Goal: Book appointment/travel/reservation

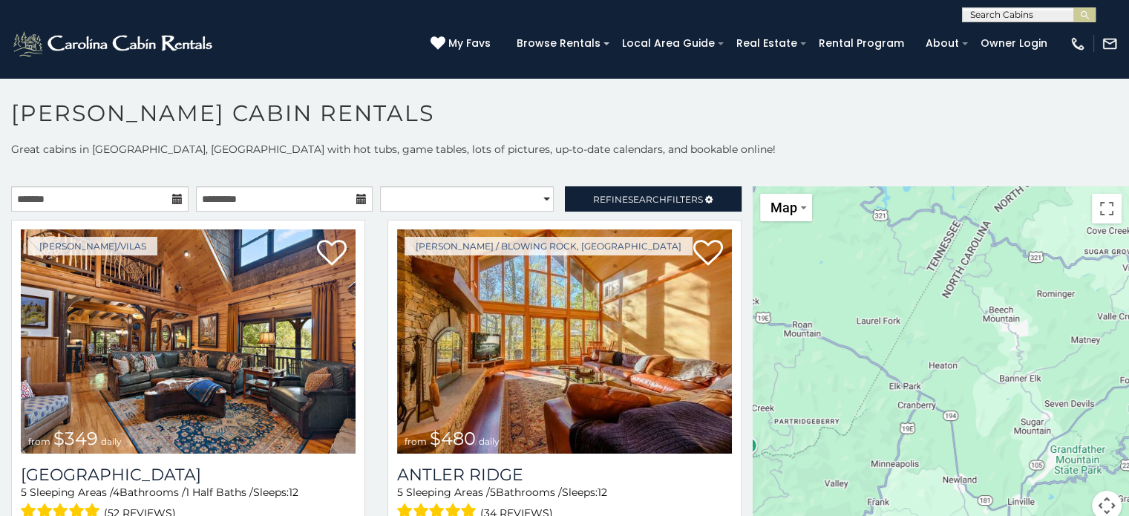
click at [178, 198] on icon at bounding box center [177, 199] width 10 height 10
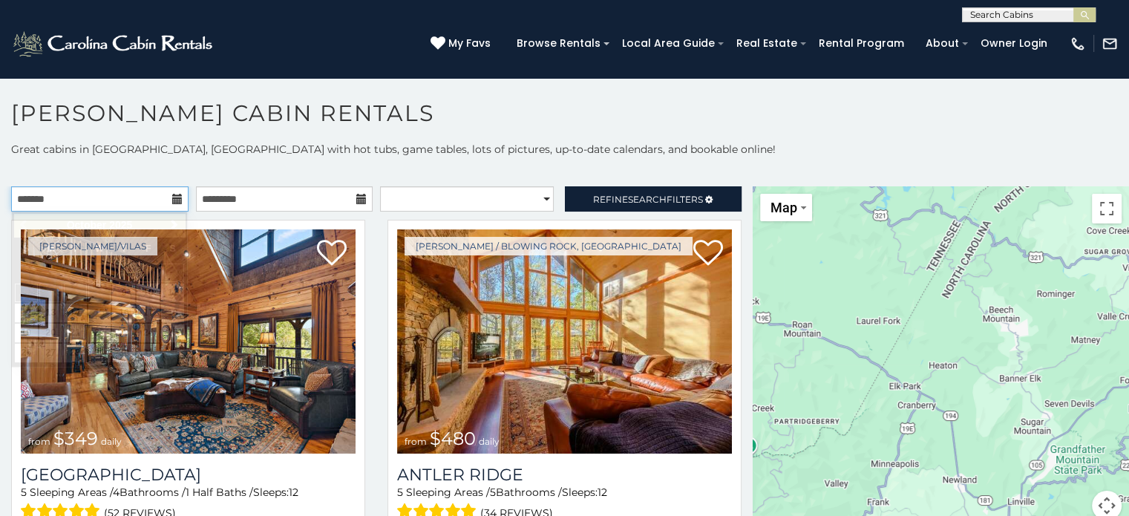
click at [108, 202] on input "text" at bounding box center [99, 198] width 177 height 25
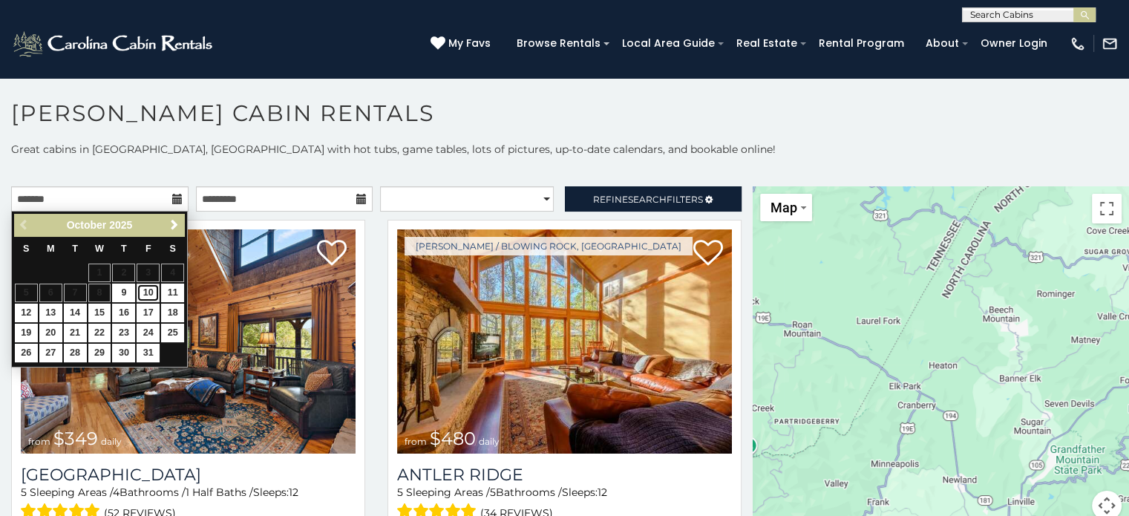
click at [150, 287] on link "10" at bounding box center [148, 292] width 23 height 19
type input "**********"
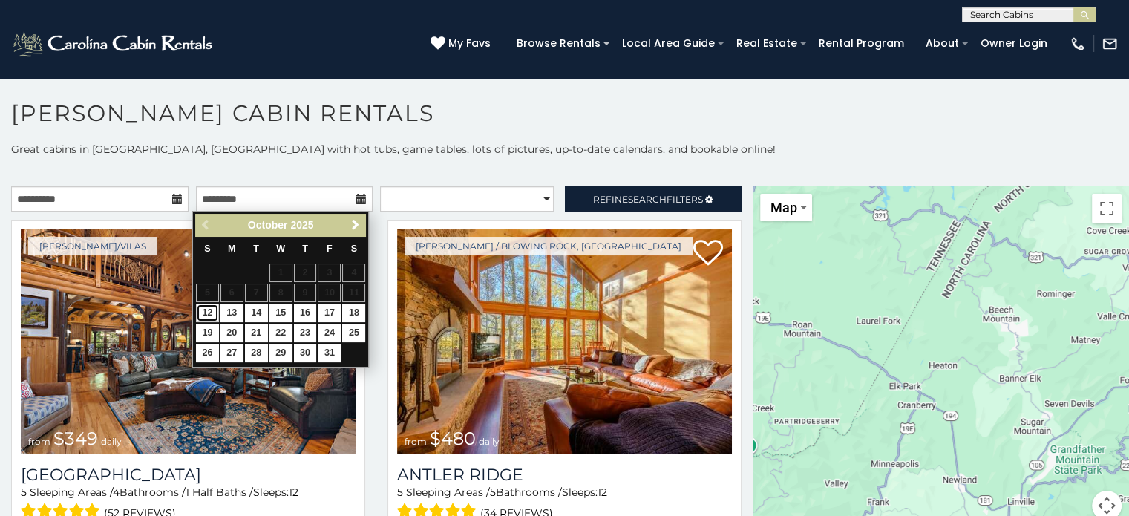
click at [208, 310] on link "12" at bounding box center [207, 312] width 23 height 19
type input "**********"
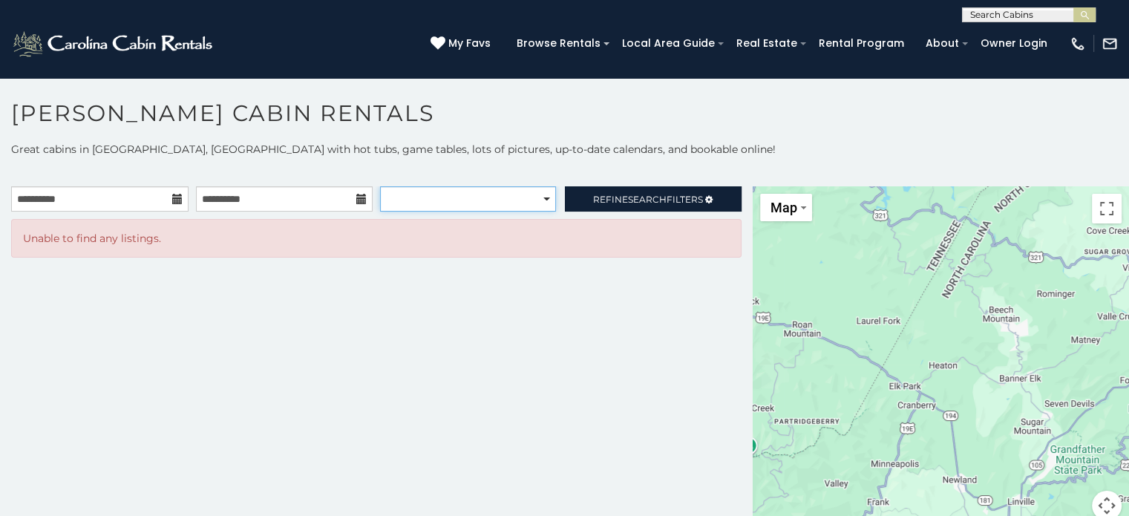
click at [546, 204] on select "**********" at bounding box center [468, 198] width 176 height 25
click at [623, 130] on h1 "[PERSON_NAME] Cabin Rentals" at bounding box center [564, 120] width 1129 height 42
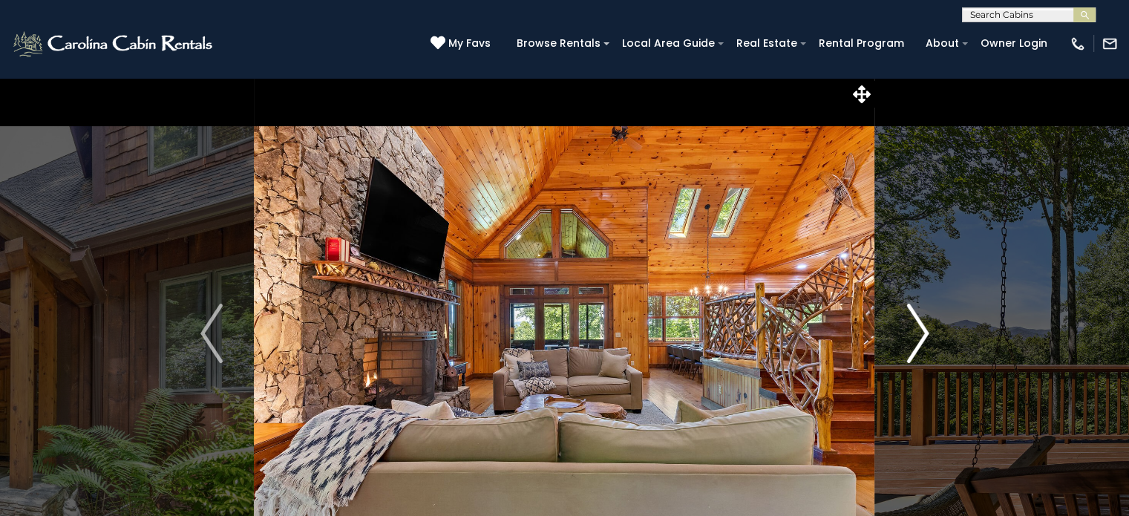
click at [916, 335] on img "Next" at bounding box center [917, 332] width 22 height 59
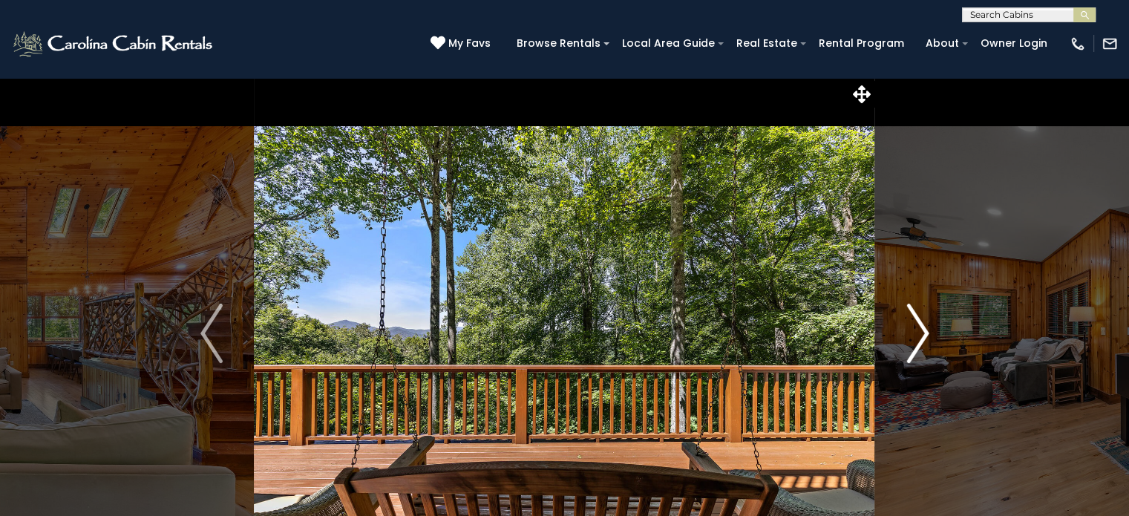
click at [916, 335] on img "Next" at bounding box center [917, 332] width 22 height 59
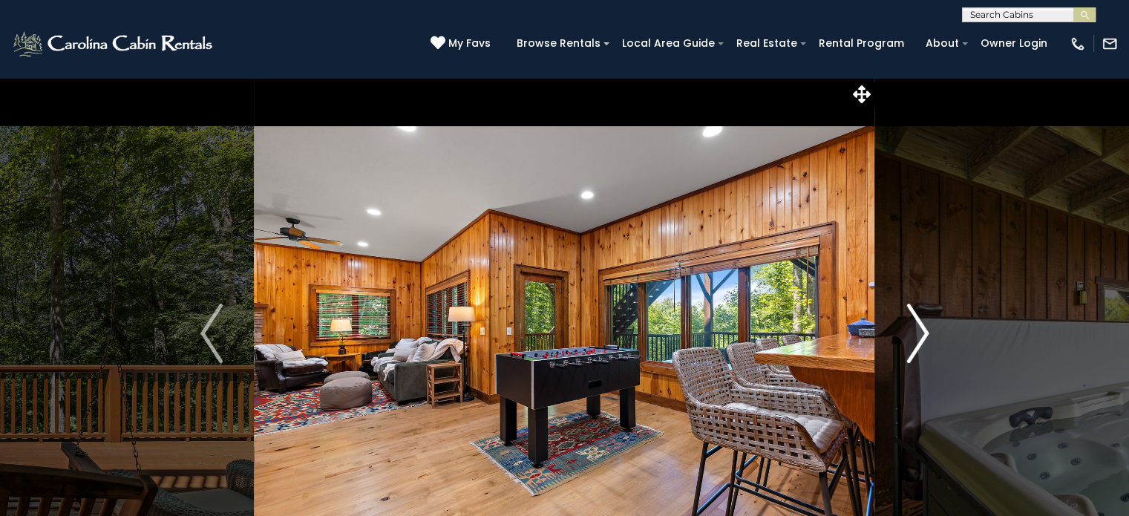
click at [916, 335] on img "Next" at bounding box center [917, 332] width 22 height 59
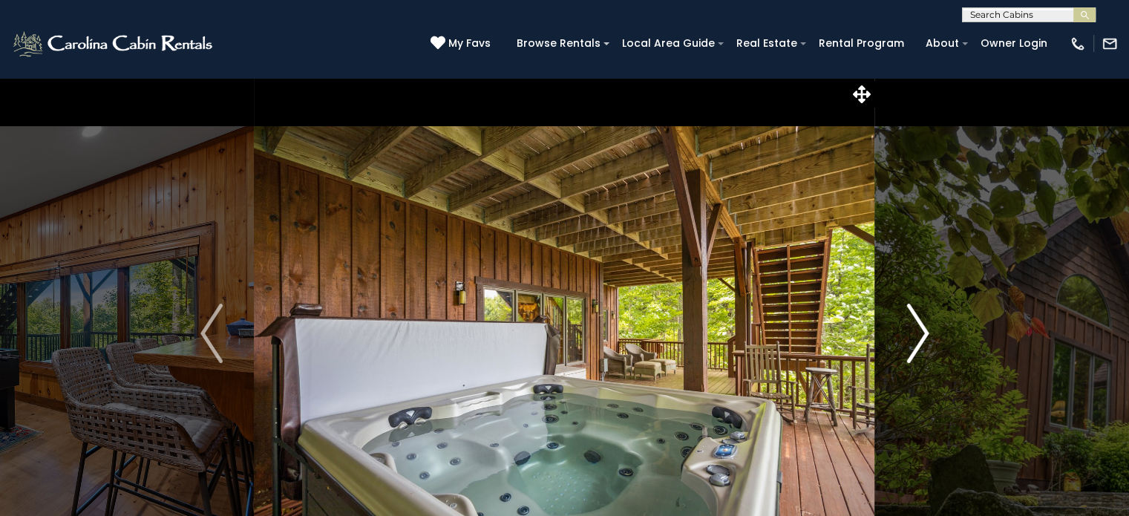
click at [916, 335] on img "Next" at bounding box center [917, 332] width 22 height 59
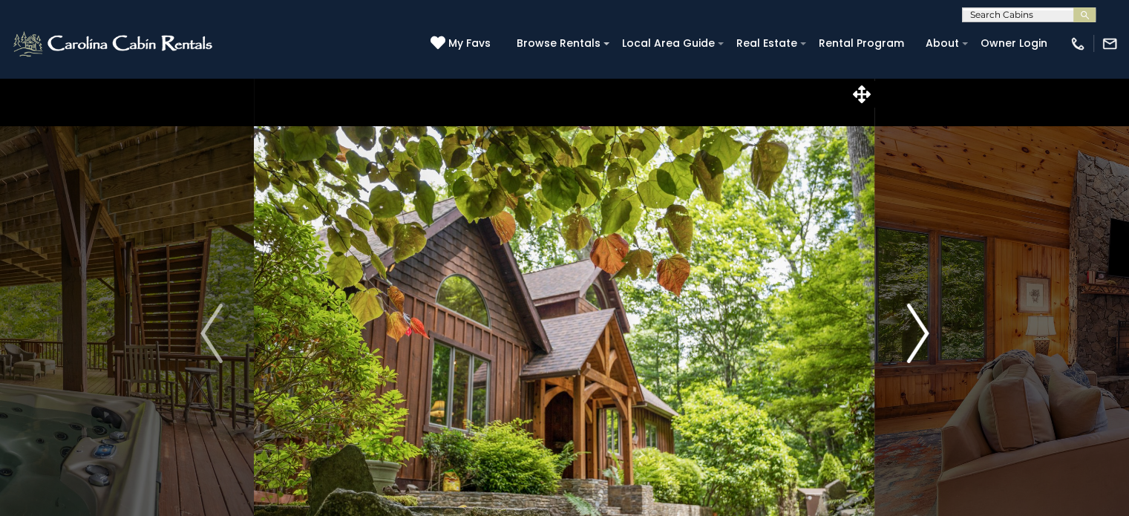
click at [916, 335] on img "Next" at bounding box center [917, 332] width 22 height 59
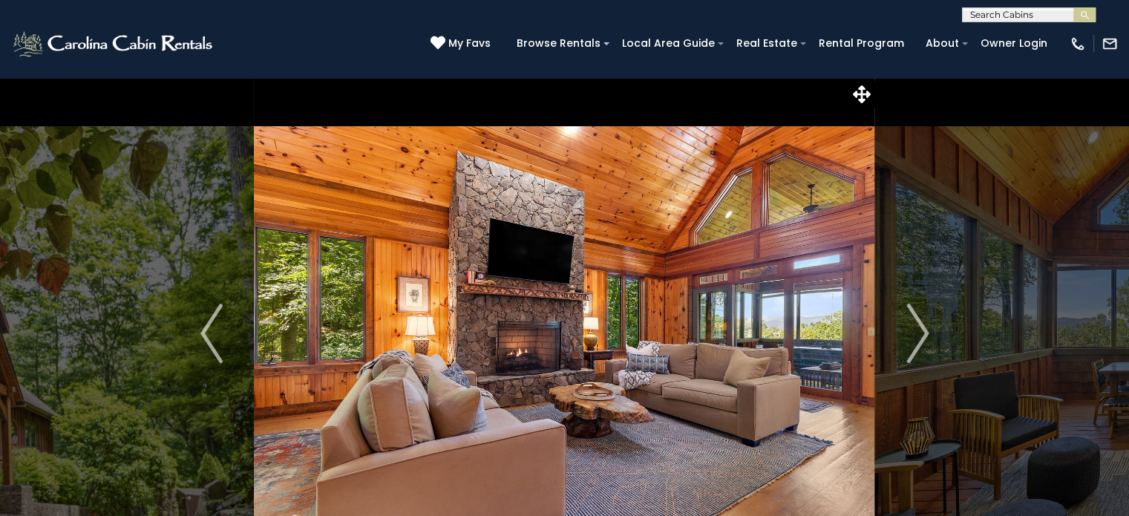
click at [859, 99] on icon at bounding box center [862, 94] width 18 height 18
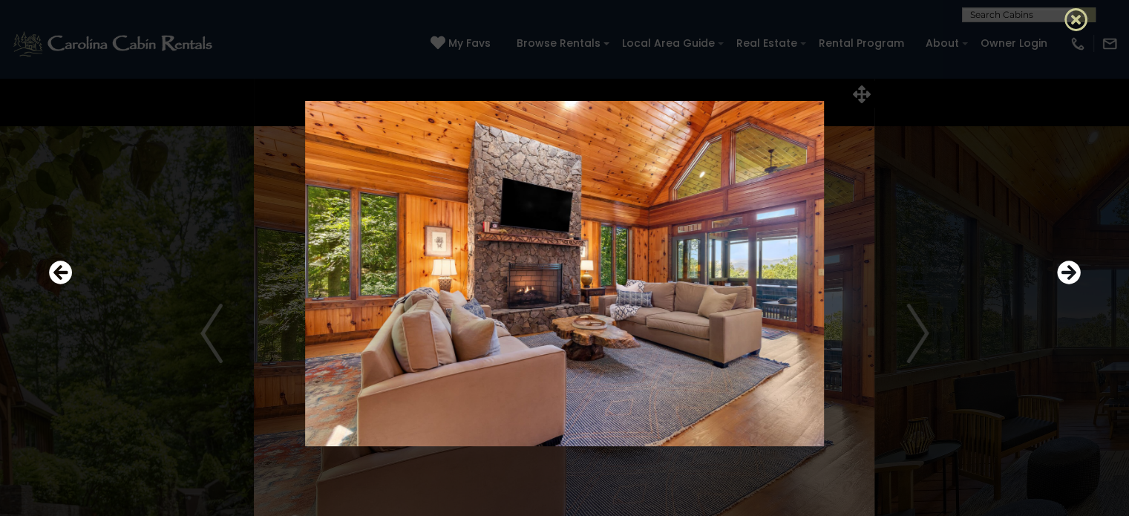
click at [1080, 18] on icon at bounding box center [1076, 19] width 24 height 24
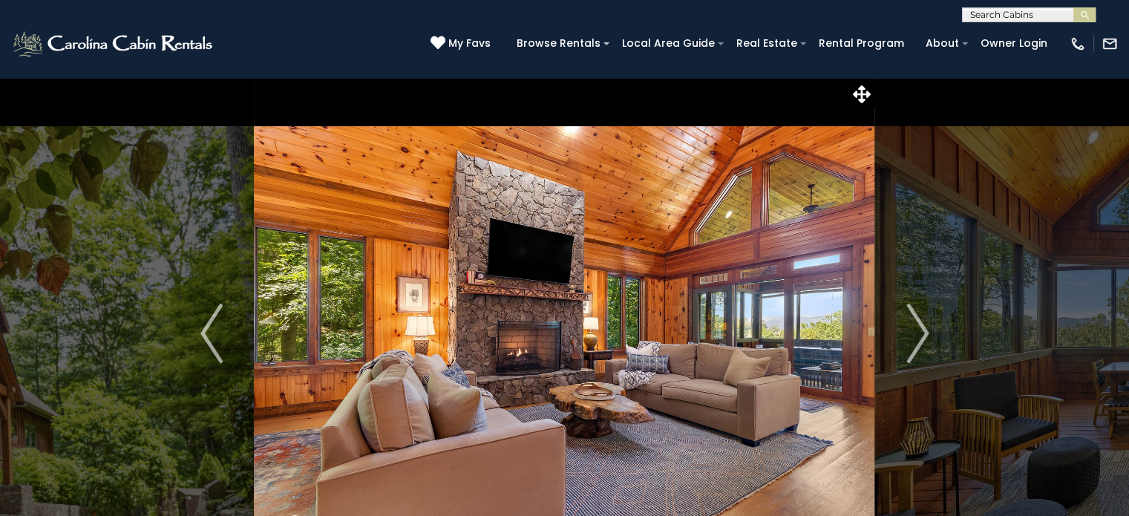
click at [1042, 73] on div "(828) 295-6000 My Favs Browse Rentals Local Area Guide Activities & Attractions…" at bounding box center [564, 50] width 1129 height 56
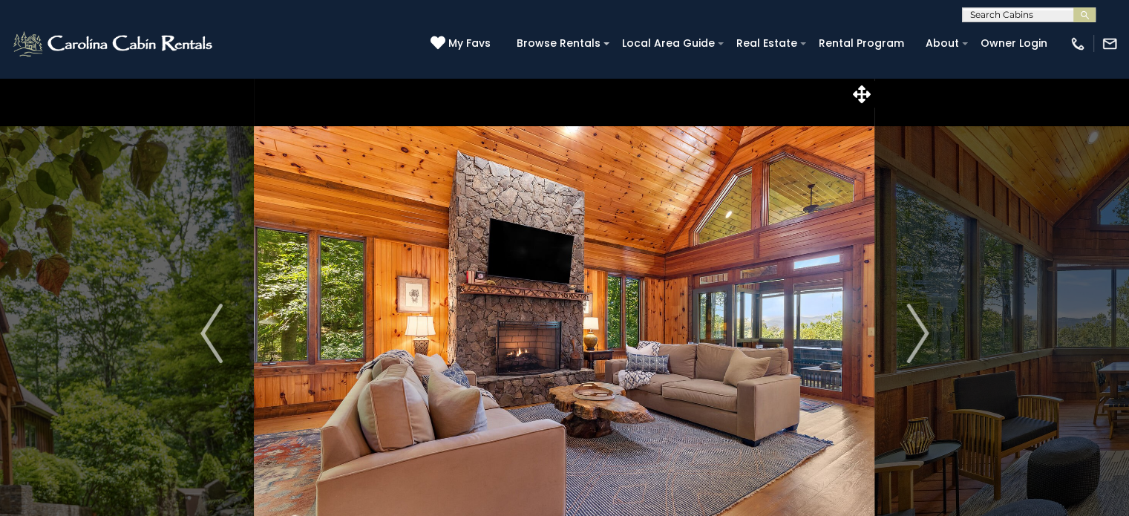
click at [923, 332] on img "Next" at bounding box center [917, 332] width 22 height 59
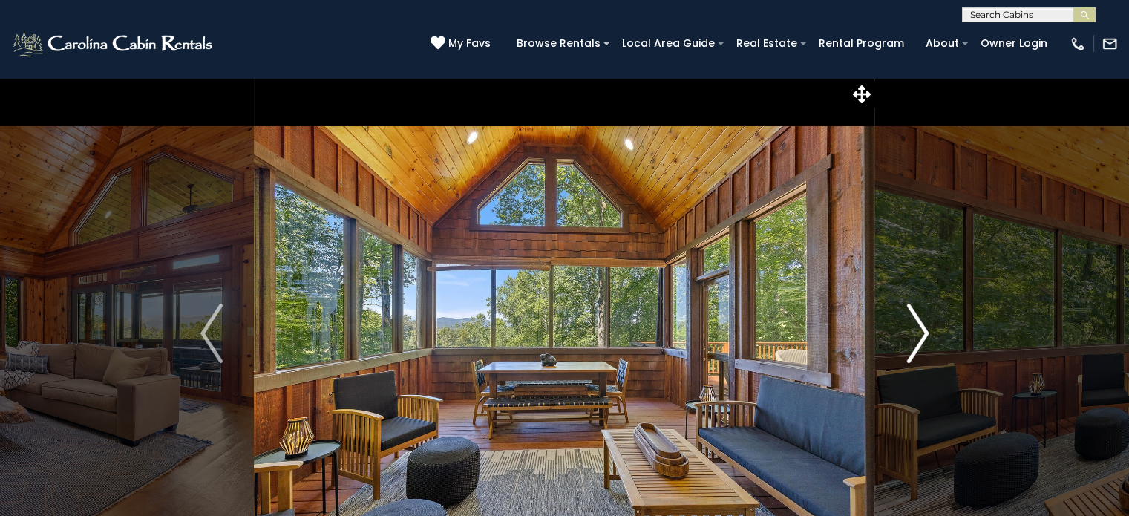
click at [923, 332] on img "Next" at bounding box center [917, 332] width 22 height 59
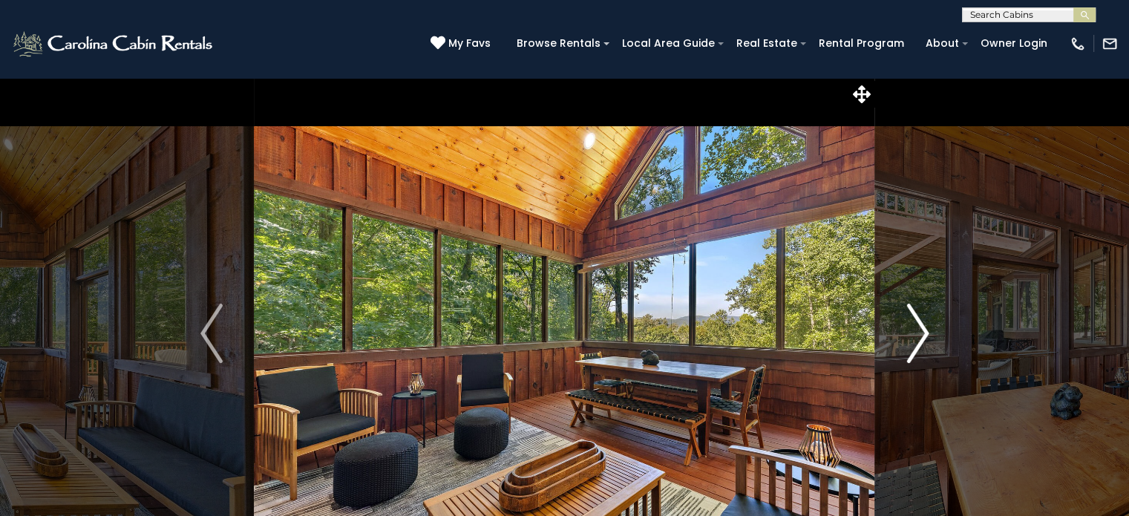
click at [923, 332] on img "Next" at bounding box center [917, 332] width 22 height 59
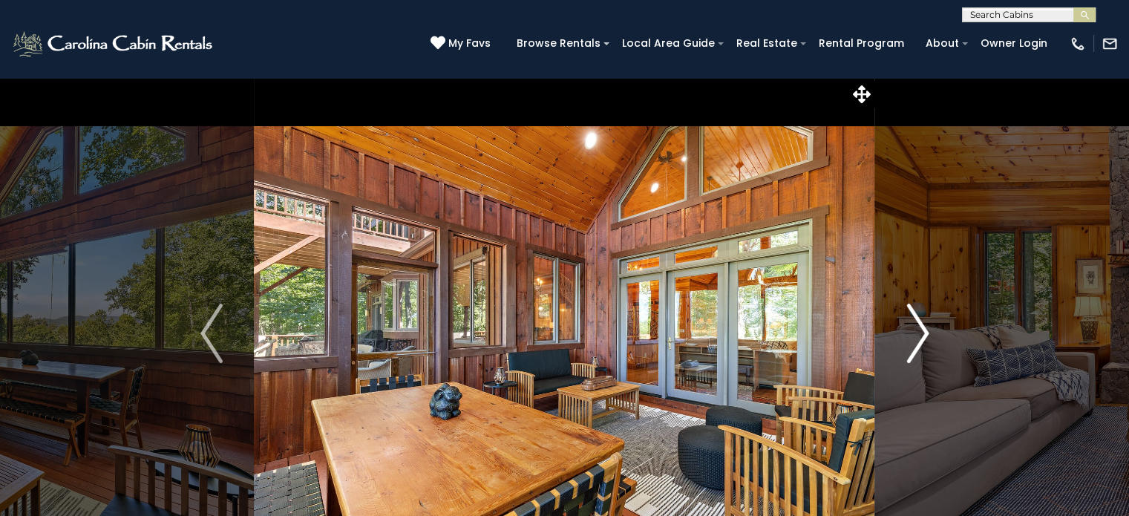
click at [923, 332] on img "Next" at bounding box center [917, 332] width 22 height 59
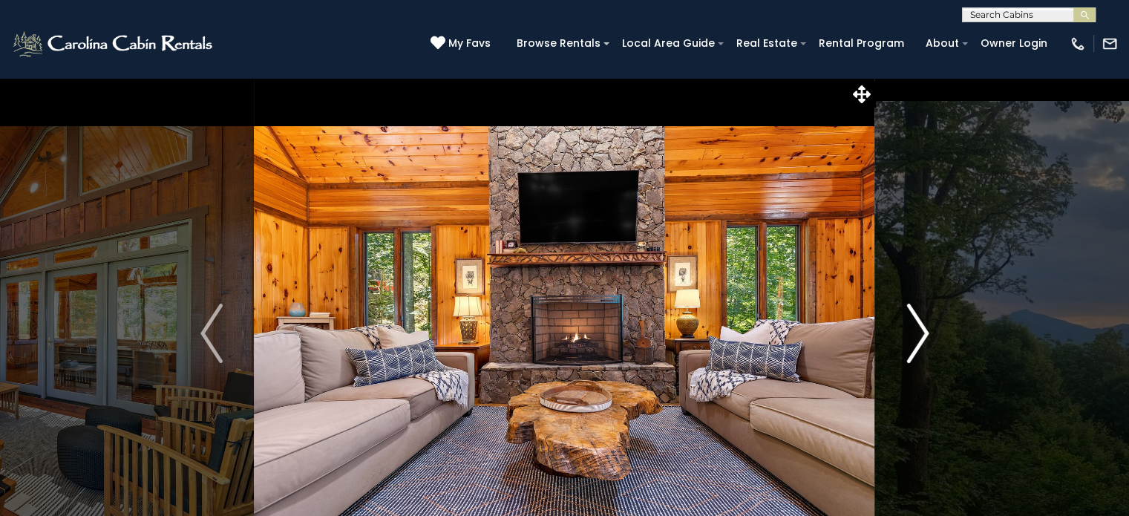
click at [923, 332] on img "Next" at bounding box center [917, 332] width 22 height 59
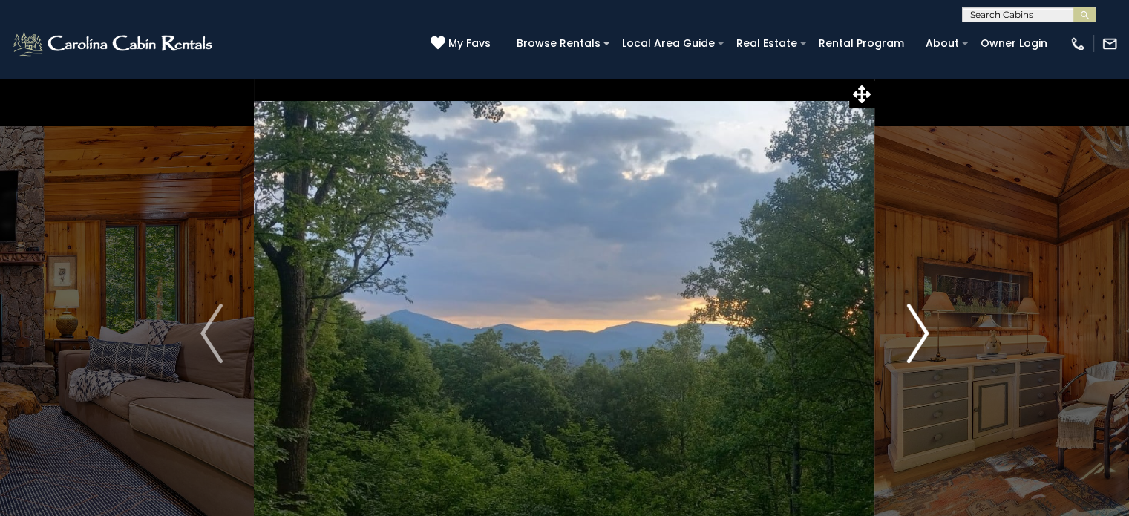
click at [923, 332] on img "Next" at bounding box center [917, 332] width 22 height 59
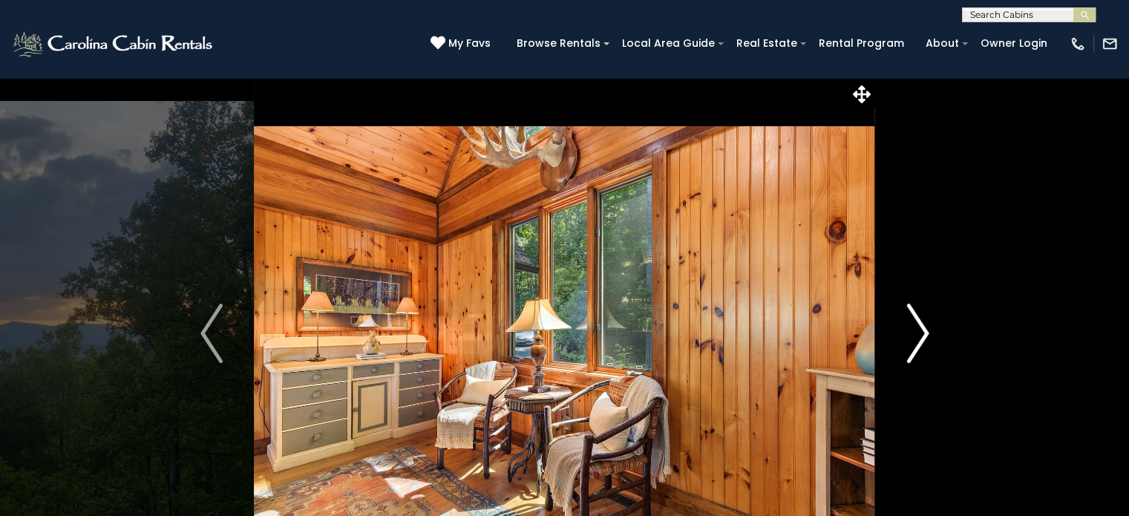
click at [923, 332] on img "Next" at bounding box center [917, 332] width 22 height 59
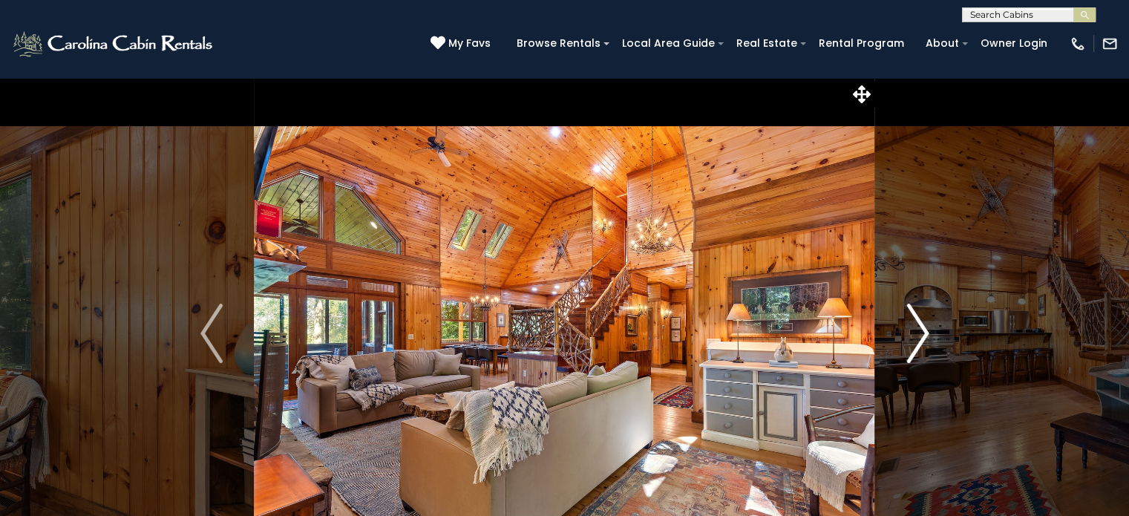
click at [923, 332] on img "Next" at bounding box center [917, 332] width 22 height 59
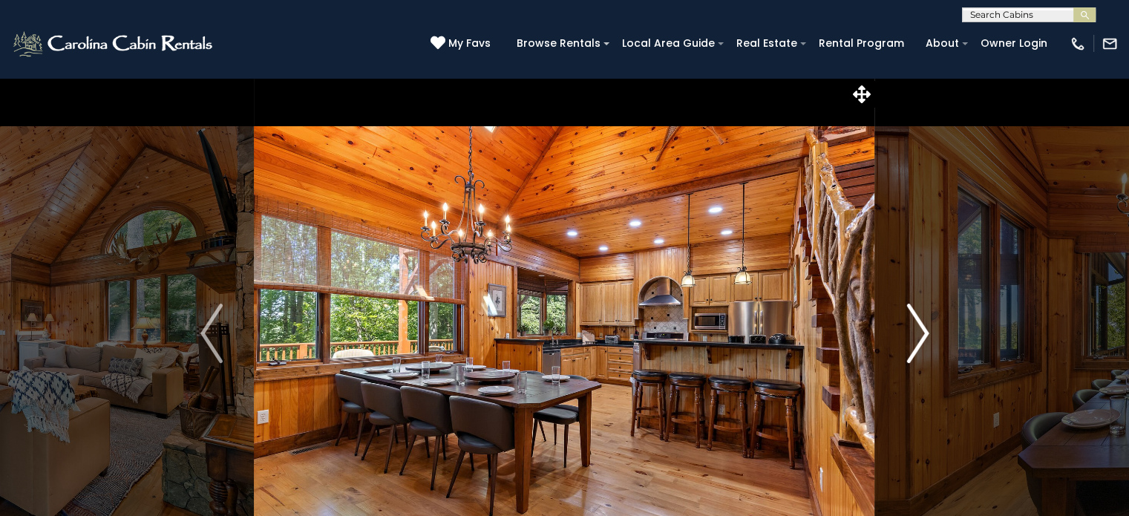
click at [923, 332] on img "Next" at bounding box center [917, 332] width 22 height 59
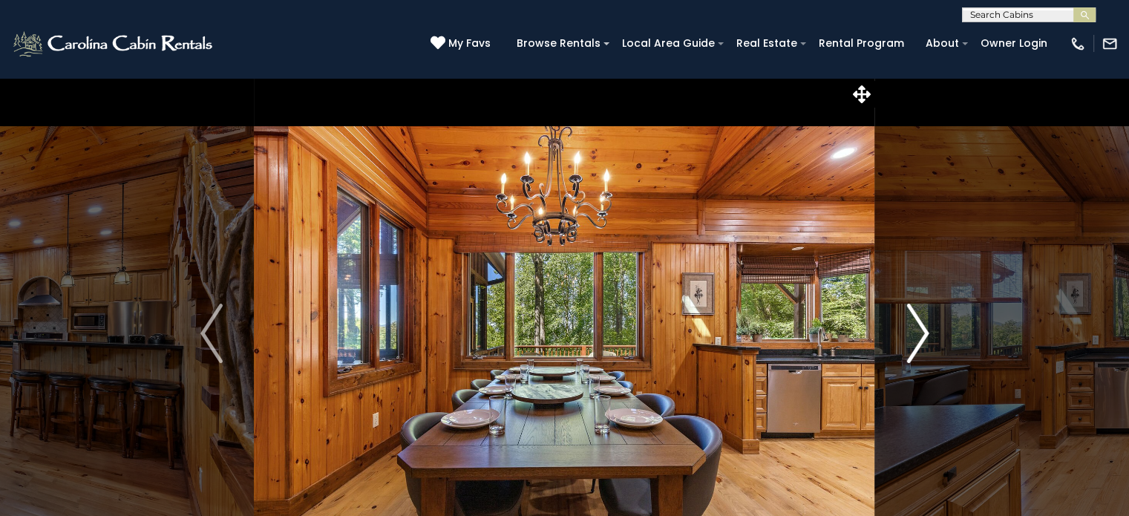
click at [923, 332] on img "Next" at bounding box center [917, 332] width 22 height 59
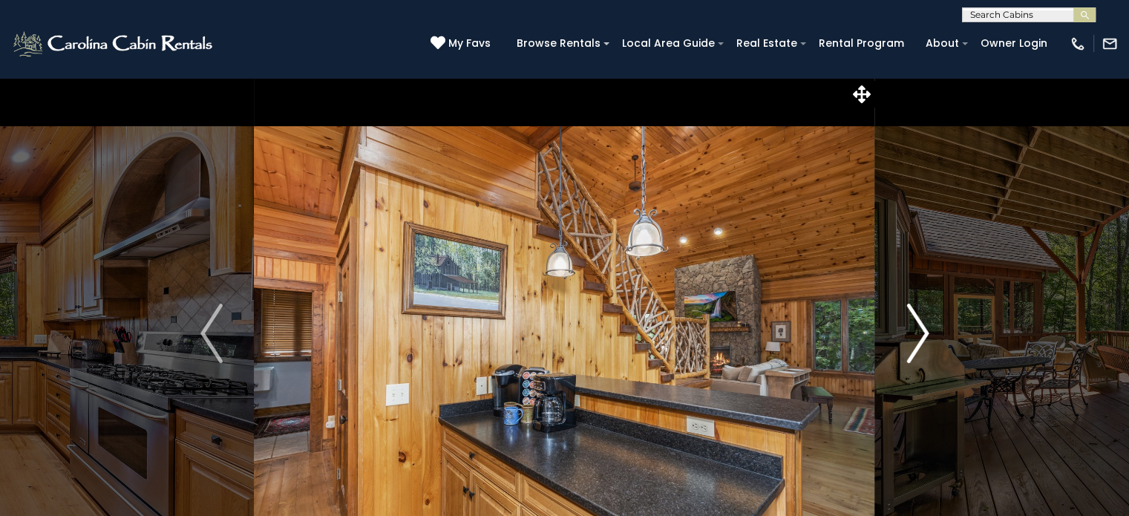
click at [923, 332] on img "Next" at bounding box center [917, 332] width 22 height 59
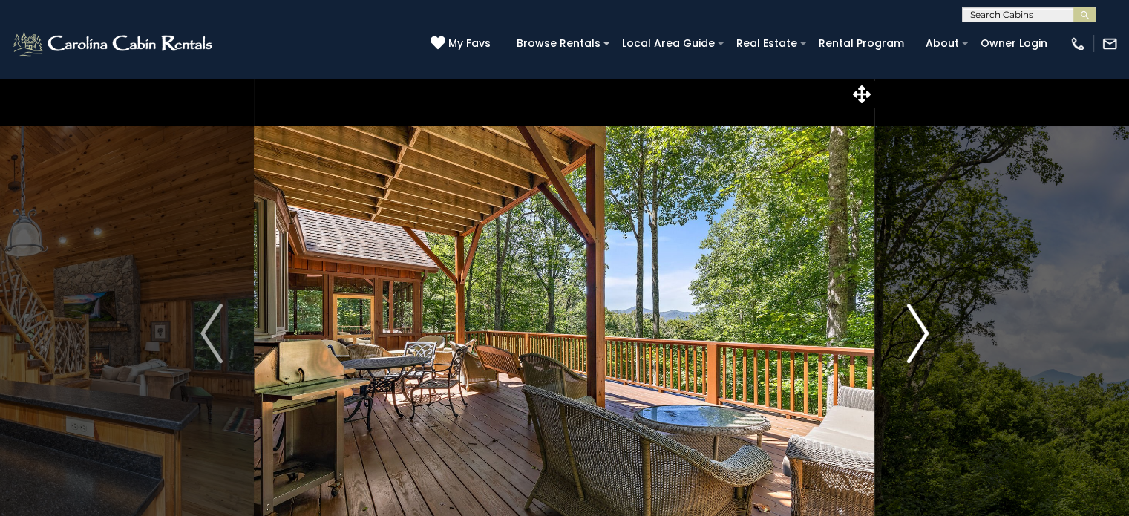
click at [923, 332] on img "Next" at bounding box center [917, 332] width 22 height 59
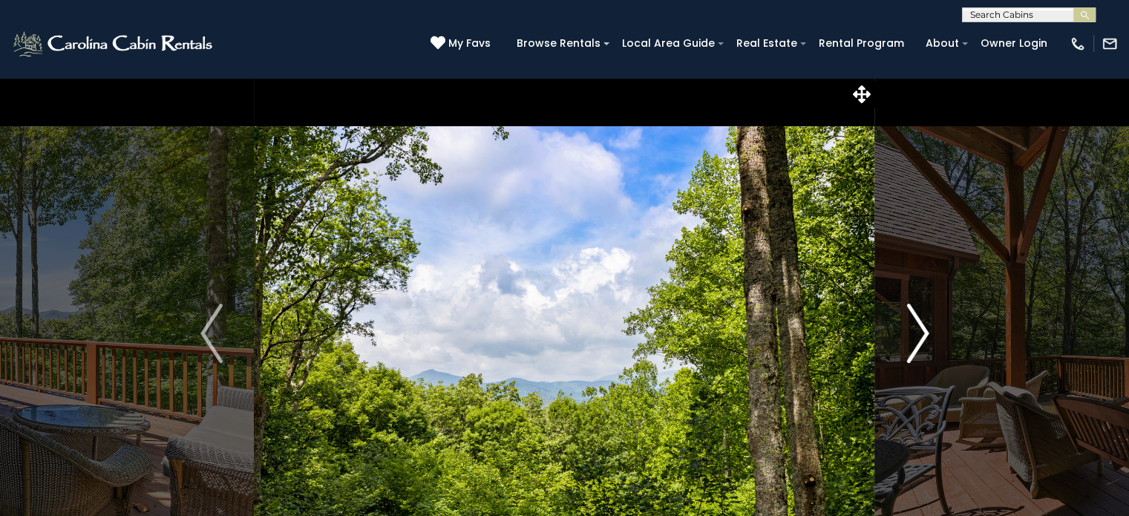
click at [923, 332] on img "Next" at bounding box center [917, 332] width 22 height 59
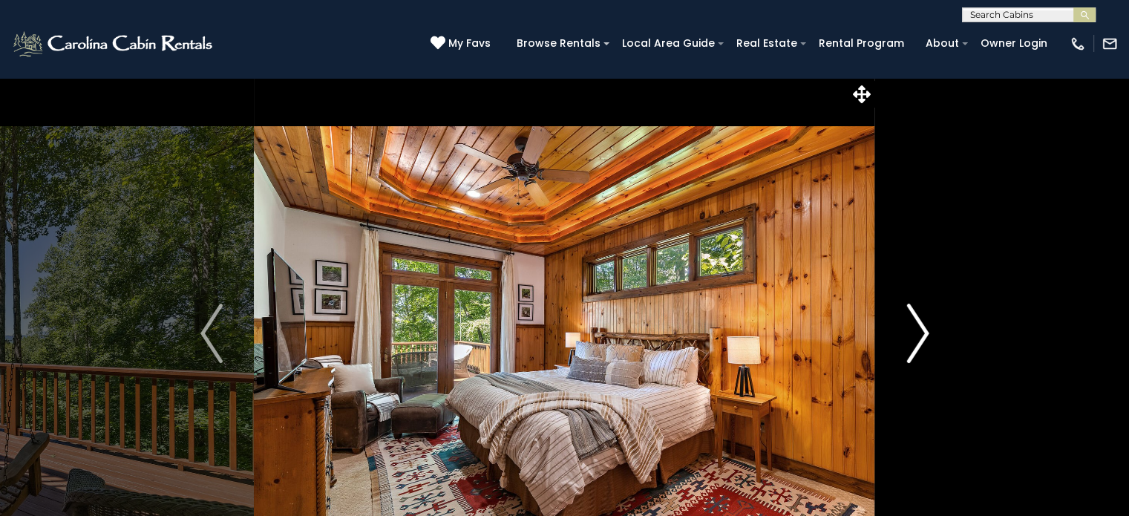
click at [923, 332] on img "Next" at bounding box center [917, 332] width 22 height 59
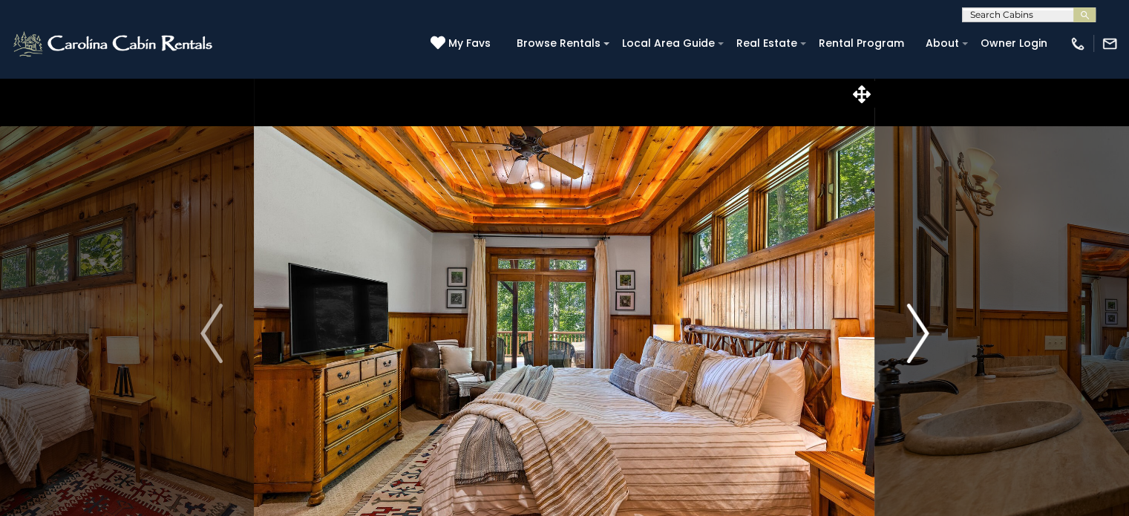
click at [923, 332] on img "Next" at bounding box center [917, 332] width 22 height 59
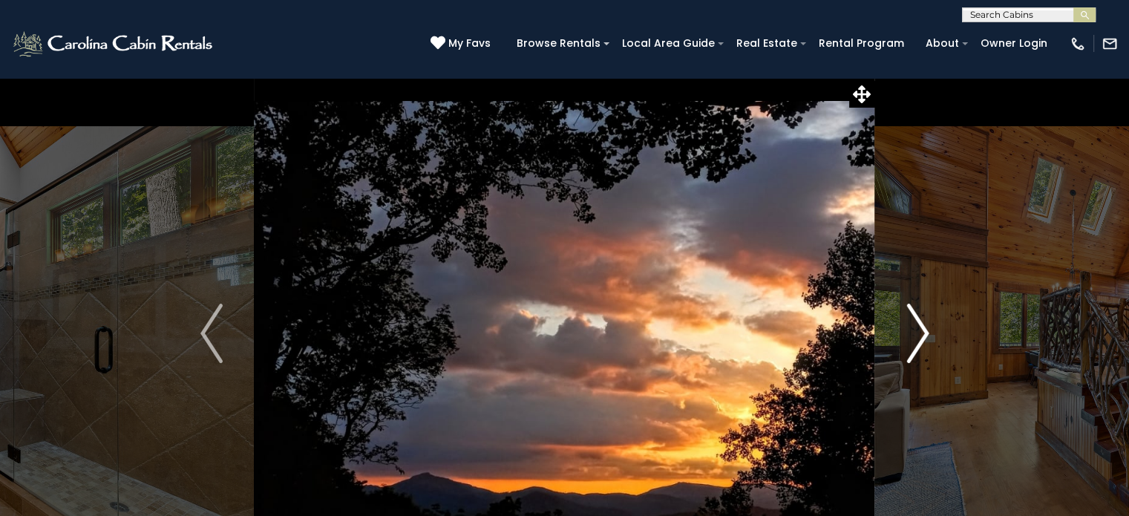
click at [923, 332] on img "Next" at bounding box center [917, 332] width 22 height 59
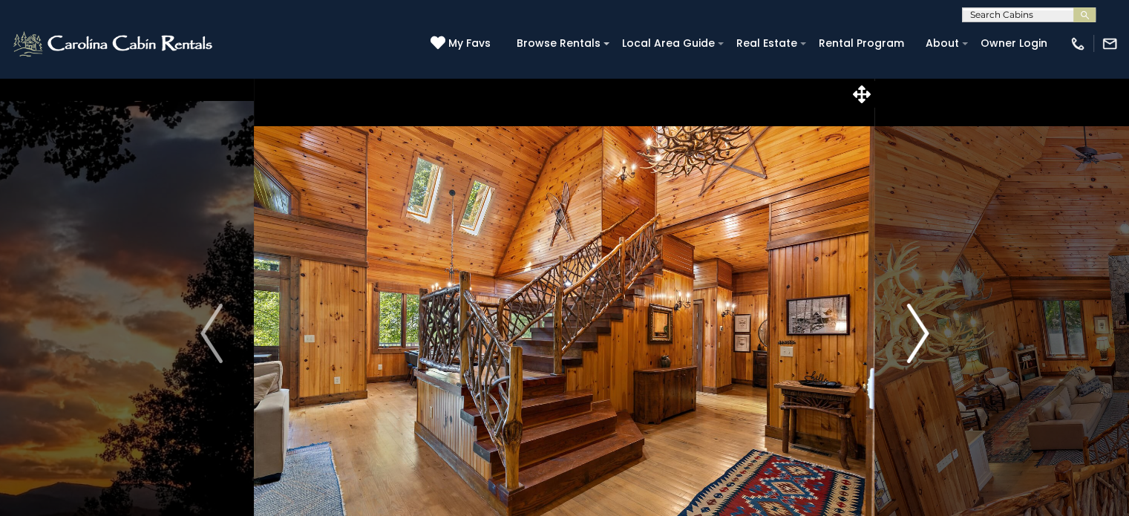
click at [923, 332] on img "Next" at bounding box center [917, 332] width 22 height 59
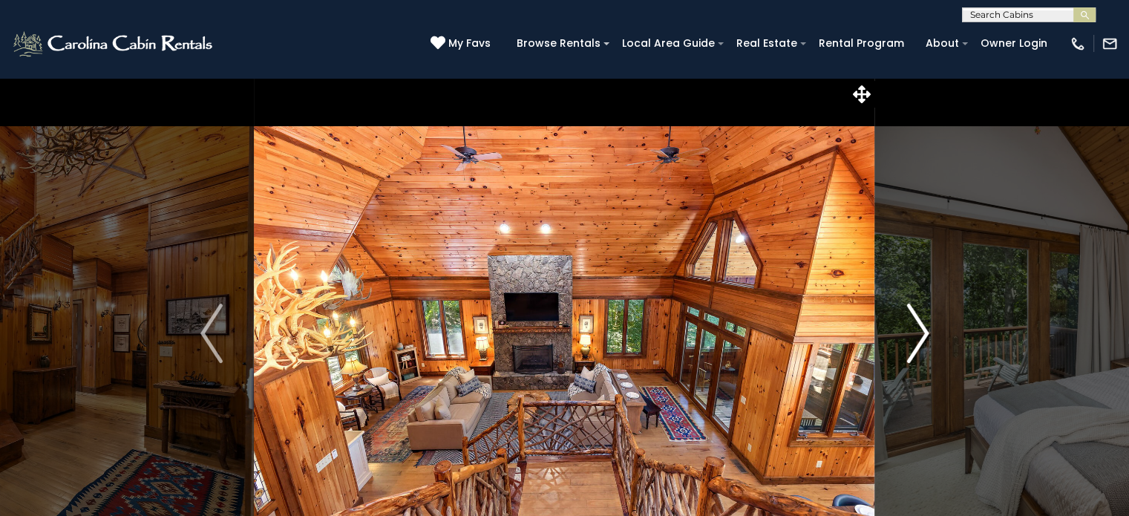
click at [923, 332] on img "Next" at bounding box center [917, 332] width 22 height 59
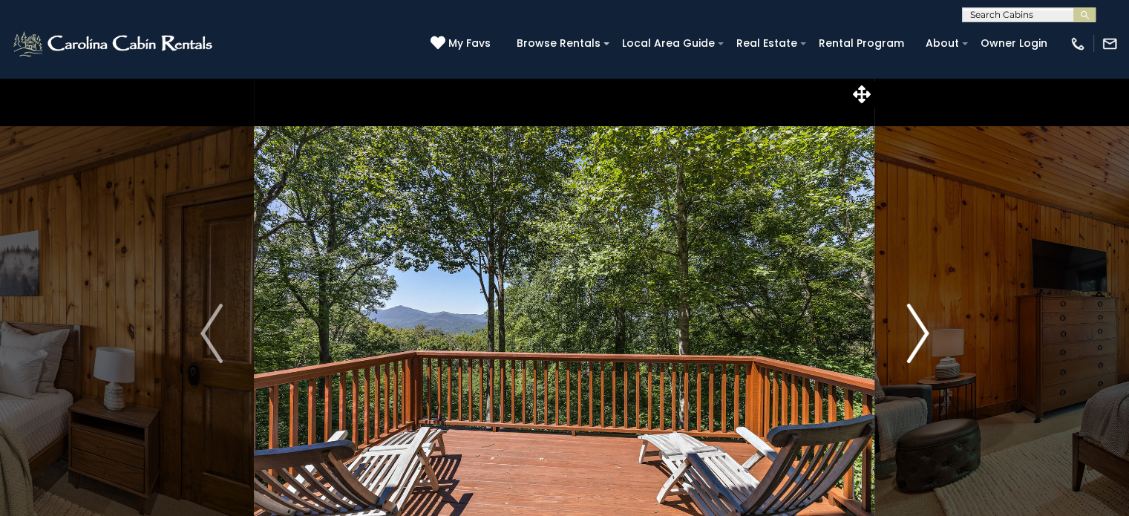
click at [923, 332] on img "Next" at bounding box center [917, 332] width 22 height 59
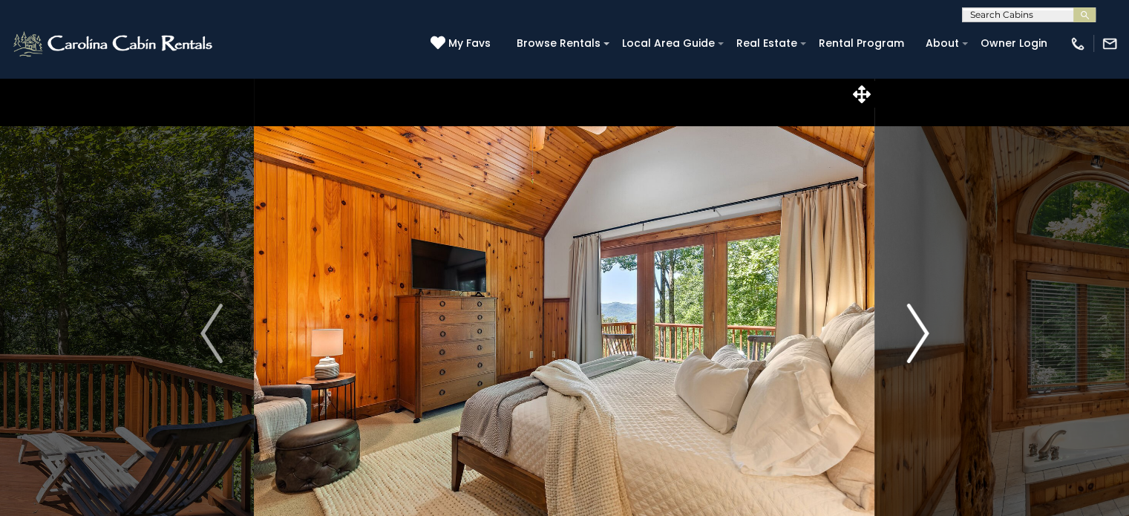
click at [923, 332] on img "Next" at bounding box center [917, 332] width 22 height 59
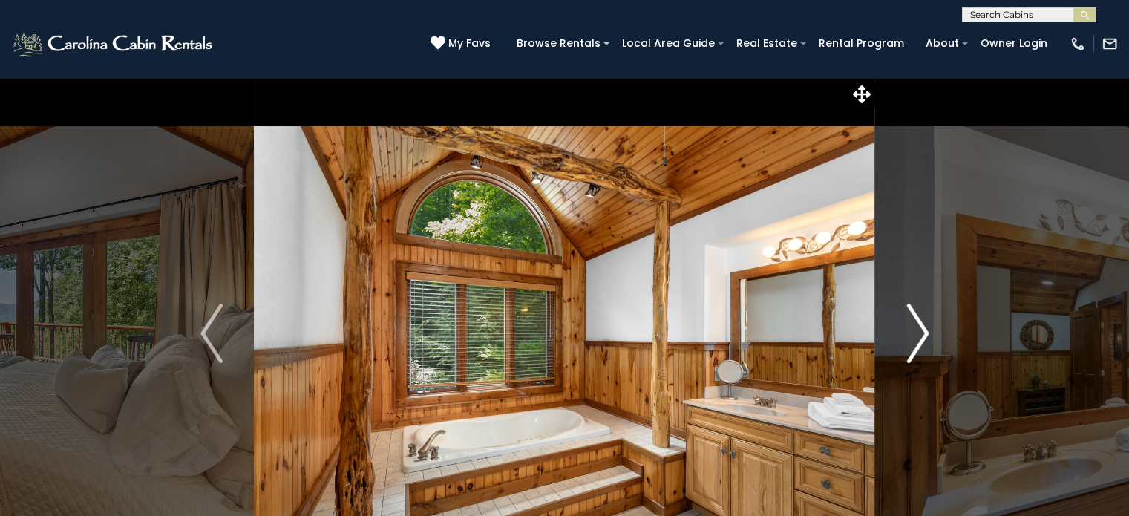
click at [923, 332] on img "Next" at bounding box center [917, 332] width 22 height 59
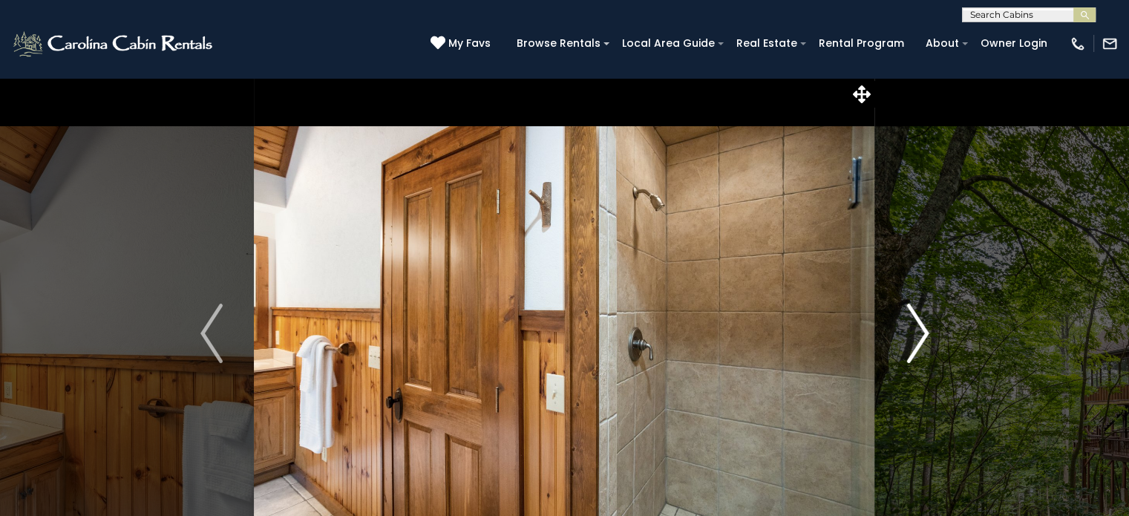
click at [923, 332] on img "Next" at bounding box center [917, 332] width 22 height 59
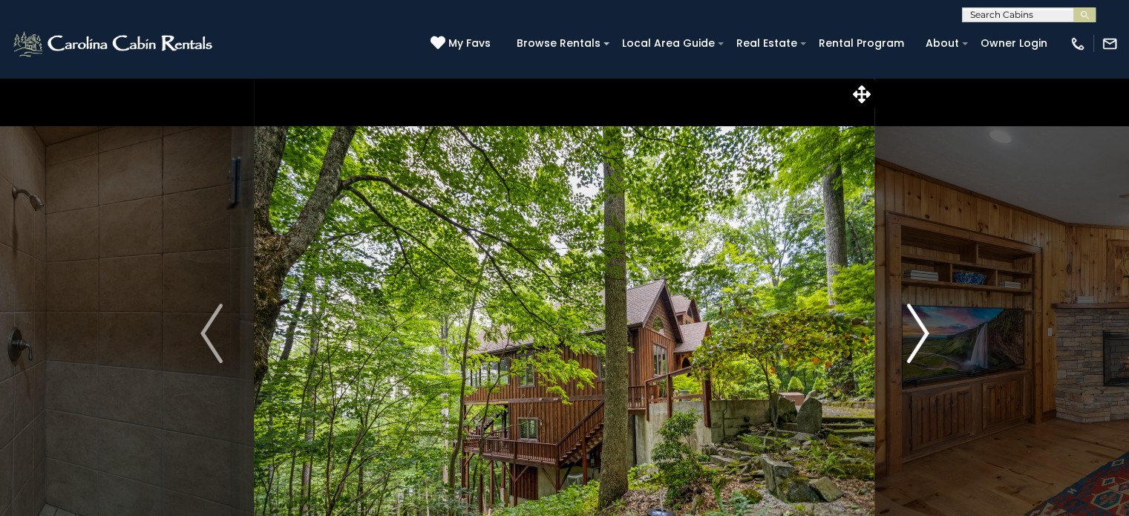
click at [923, 332] on img "Next" at bounding box center [917, 332] width 22 height 59
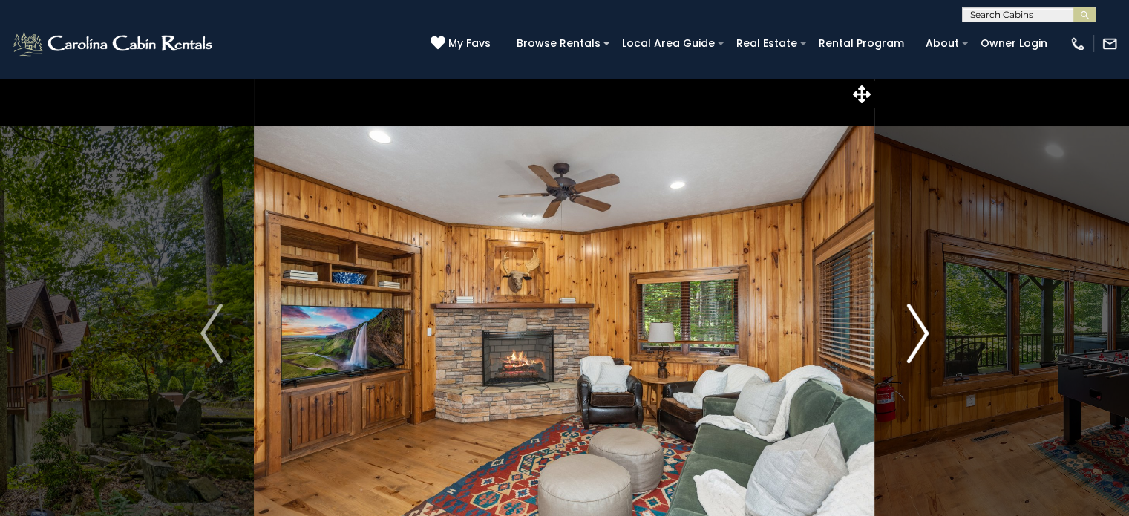
click at [923, 332] on img "Next" at bounding box center [917, 332] width 22 height 59
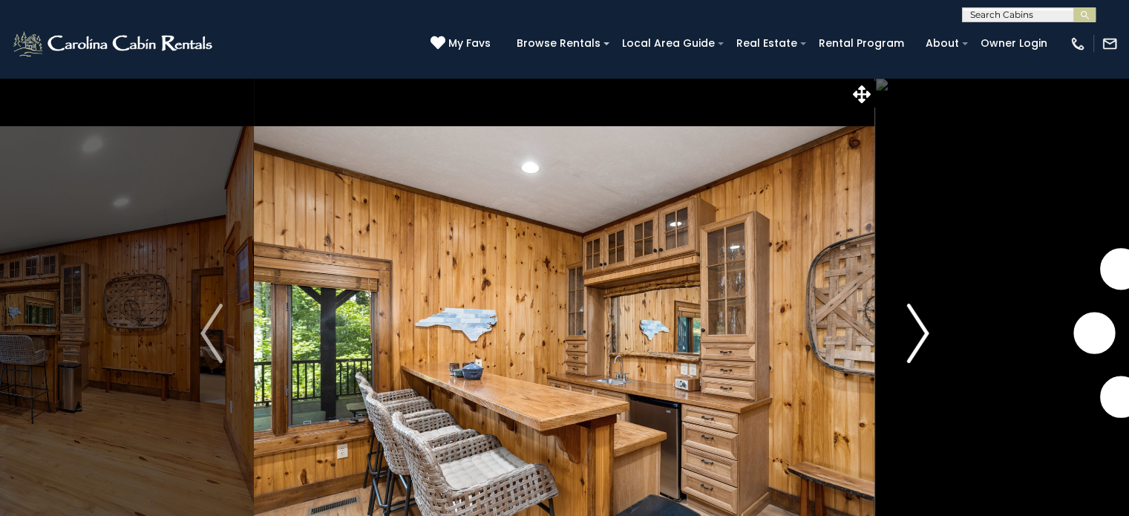
click at [923, 332] on img "Next" at bounding box center [917, 332] width 22 height 59
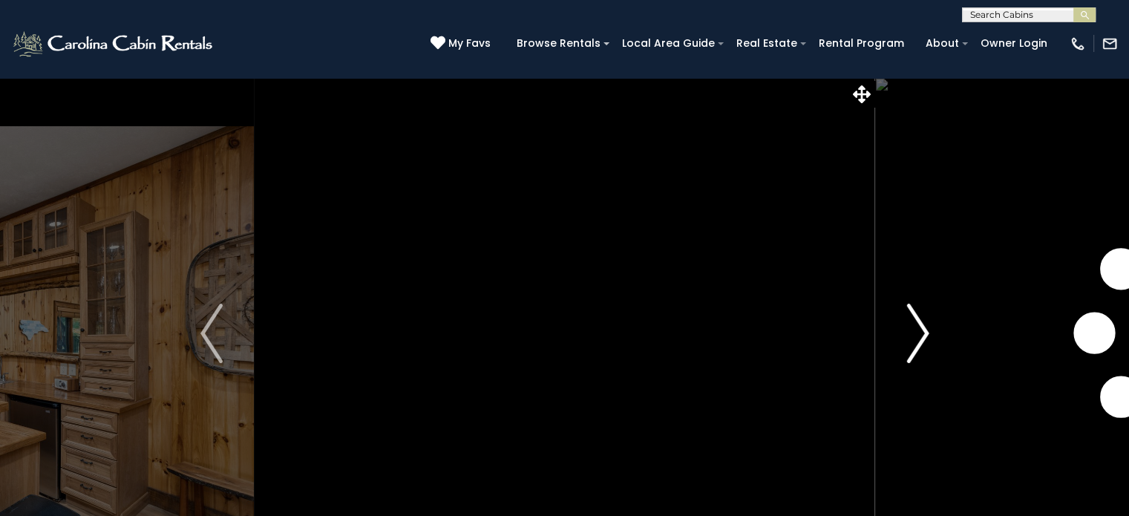
click at [923, 332] on img "Next" at bounding box center [917, 332] width 22 height 59
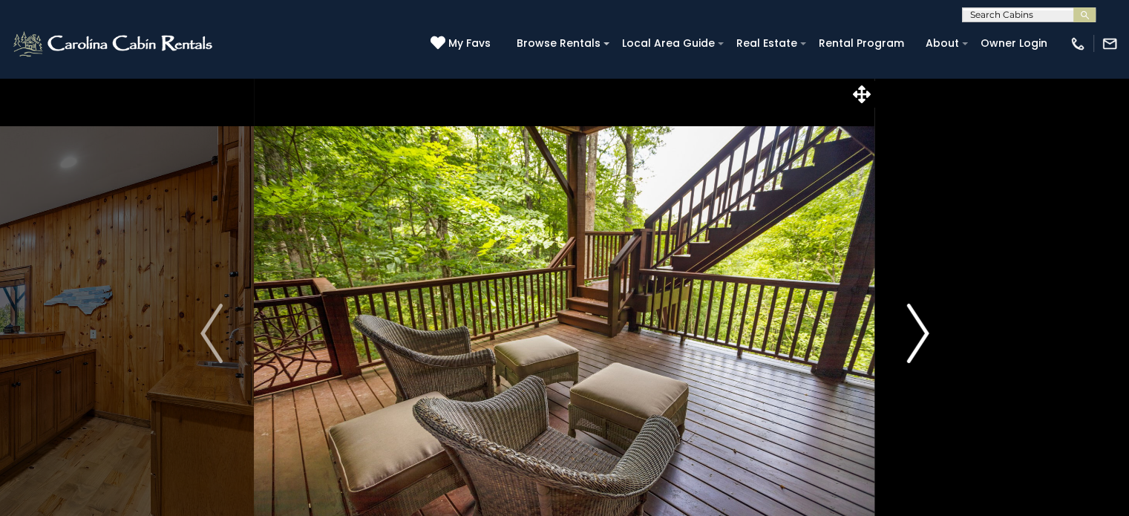
click at [923, 332] on img "Next" at bounding box center [917, 332] width 22 height 59
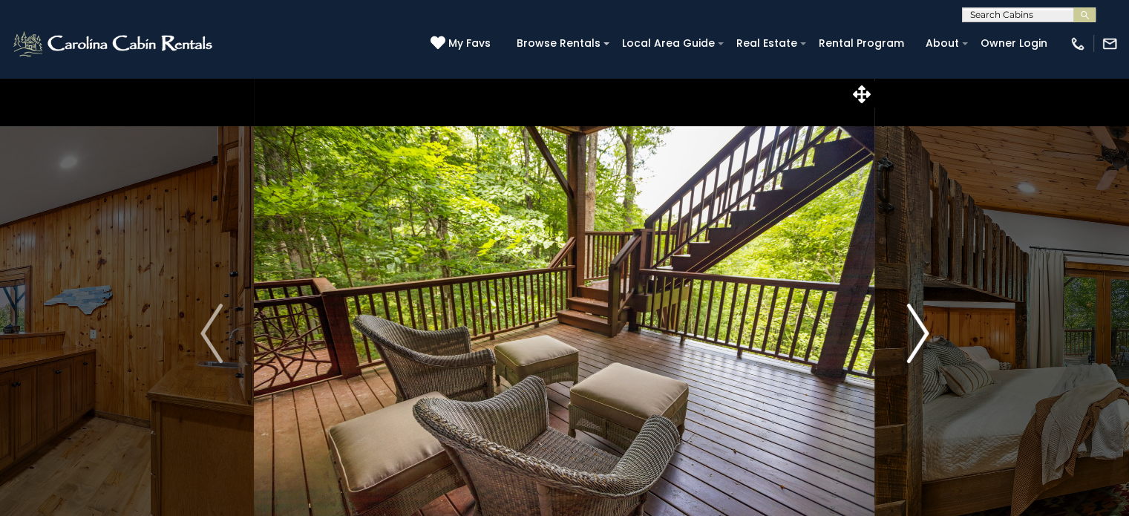
click at [923, 332] on img "Next" at bounding box center [917, 332] width 22 height 59
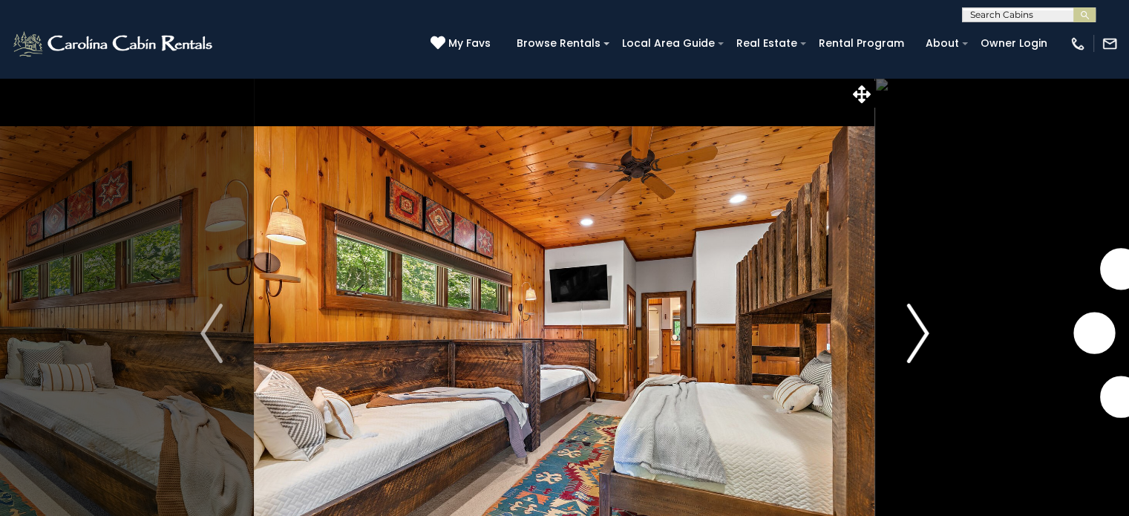
click at [923, 332] on img "Next" at bounding box center [917, 332] width 22 height 59
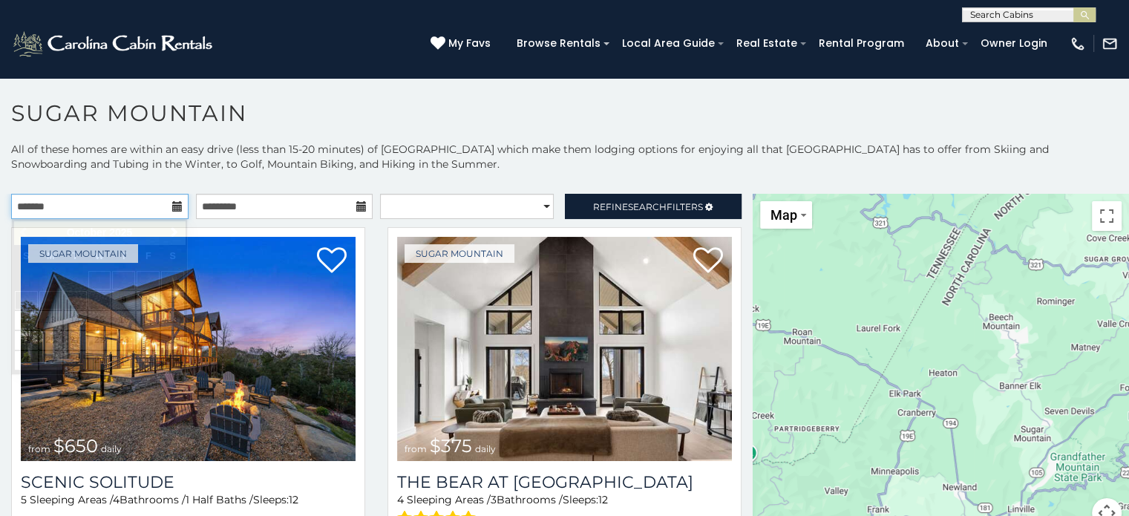
click at [171, 197] on input "text" at bounding box center [99, 206] width 177 height 25
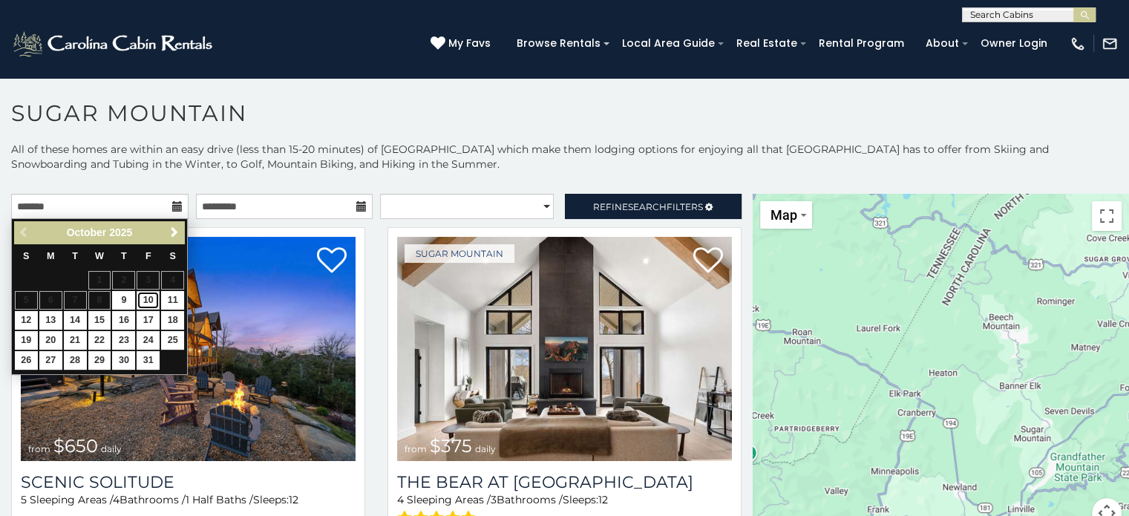
click at [152, 298] on link "10" at bounding box center [148, 300] width 23 height 19
type input "**********"
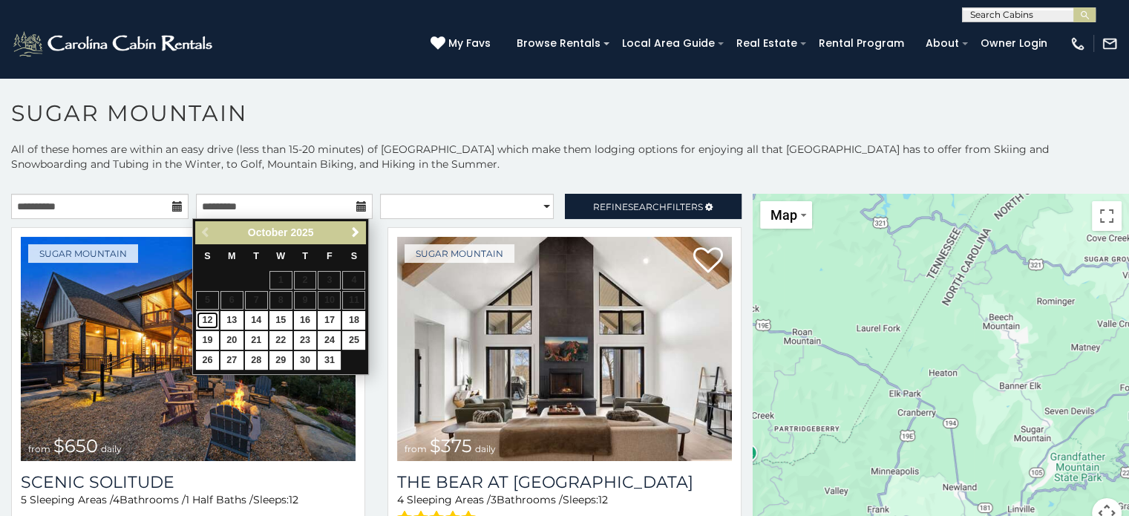
click at [209, 323] on link "12" at bounding box center [207, 320] width 23 height 19
type input "**********"
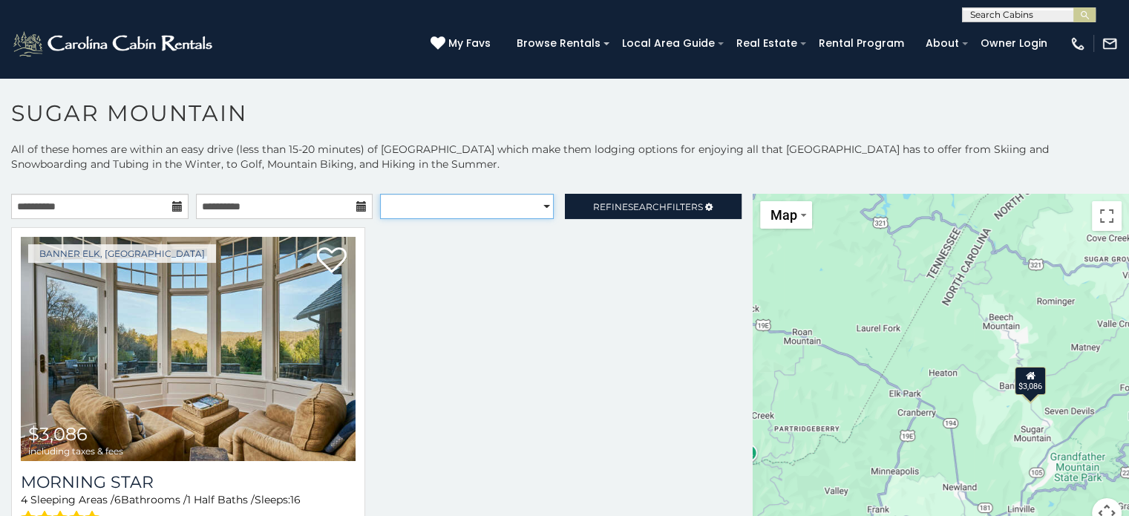
click at [536, 206] on select "**********" at bounding box center [467, 206] width 174 height 25
